Goal: Task Accomplishment & Management: Manage account settings

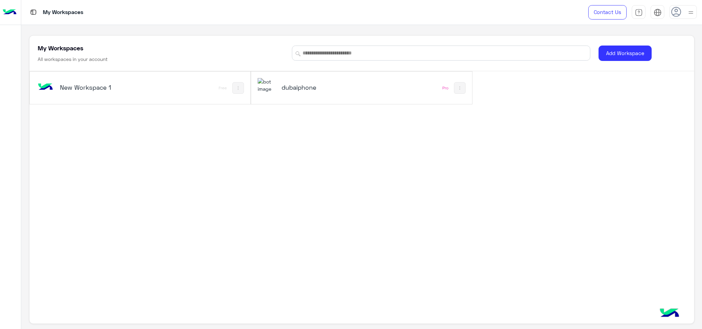
click at [322, 84] on h5 "dubaiphone" at bounding box center [319, 87] width 75 height 8
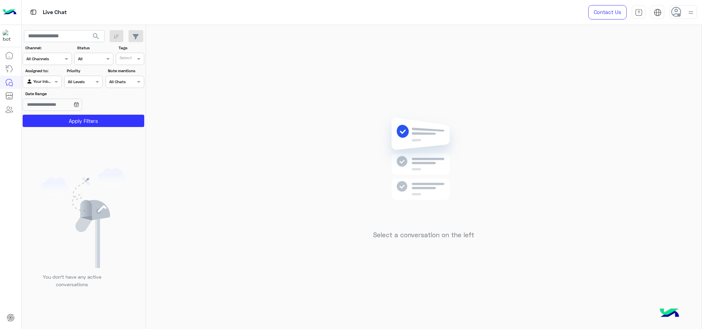
click at [685, 12] on div at bounding box center [682, 12] width 27 height 14
click at [635, 53] on label "Online" at bounding box center [653, 52] width 75 height 12
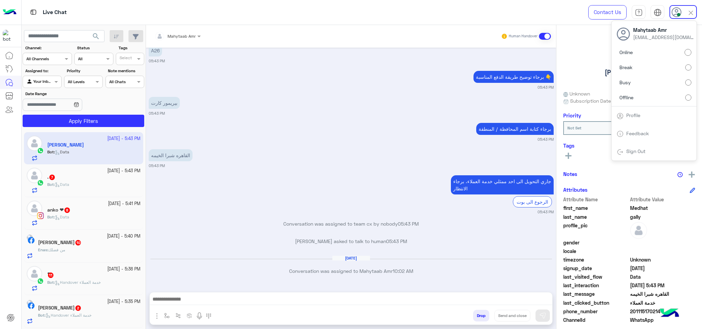
scroll to position [701, 0]
click at [636, 97] on label "Offline" at bounding box center [653, 97] width 75 height 12
